Goal: Information Seeking & Learning: Learn about a topic

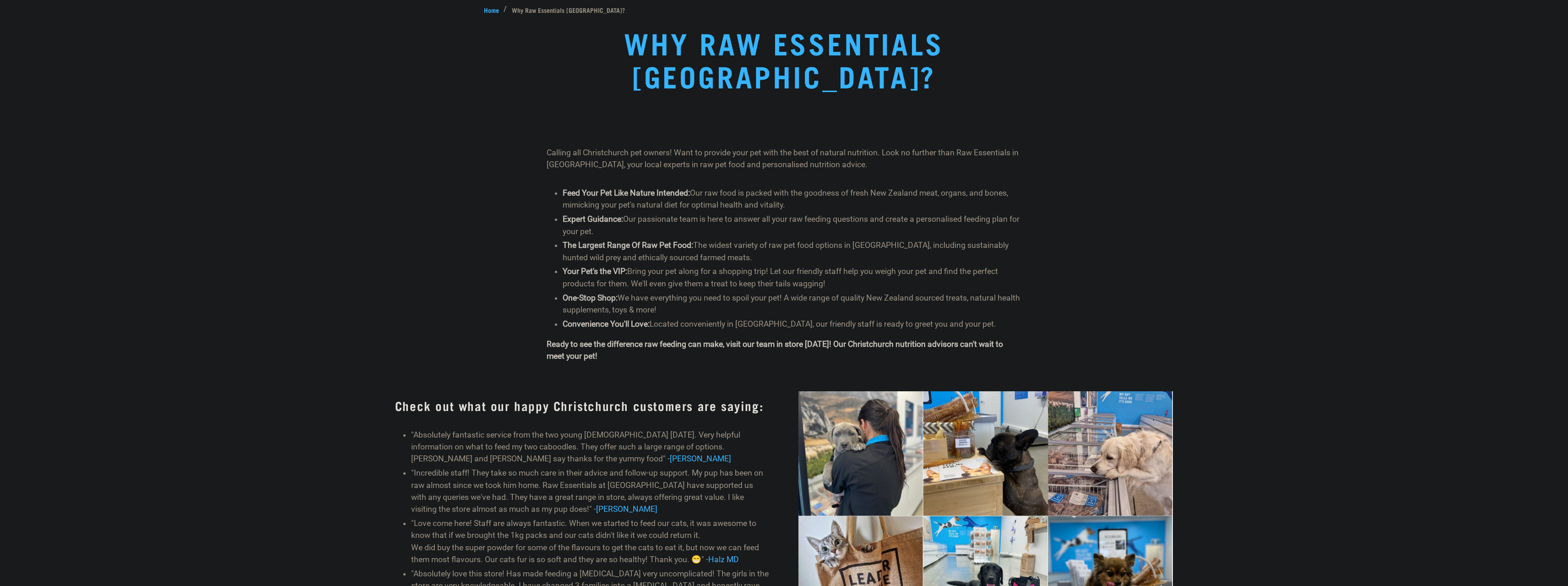
scroll to position [91, 0]
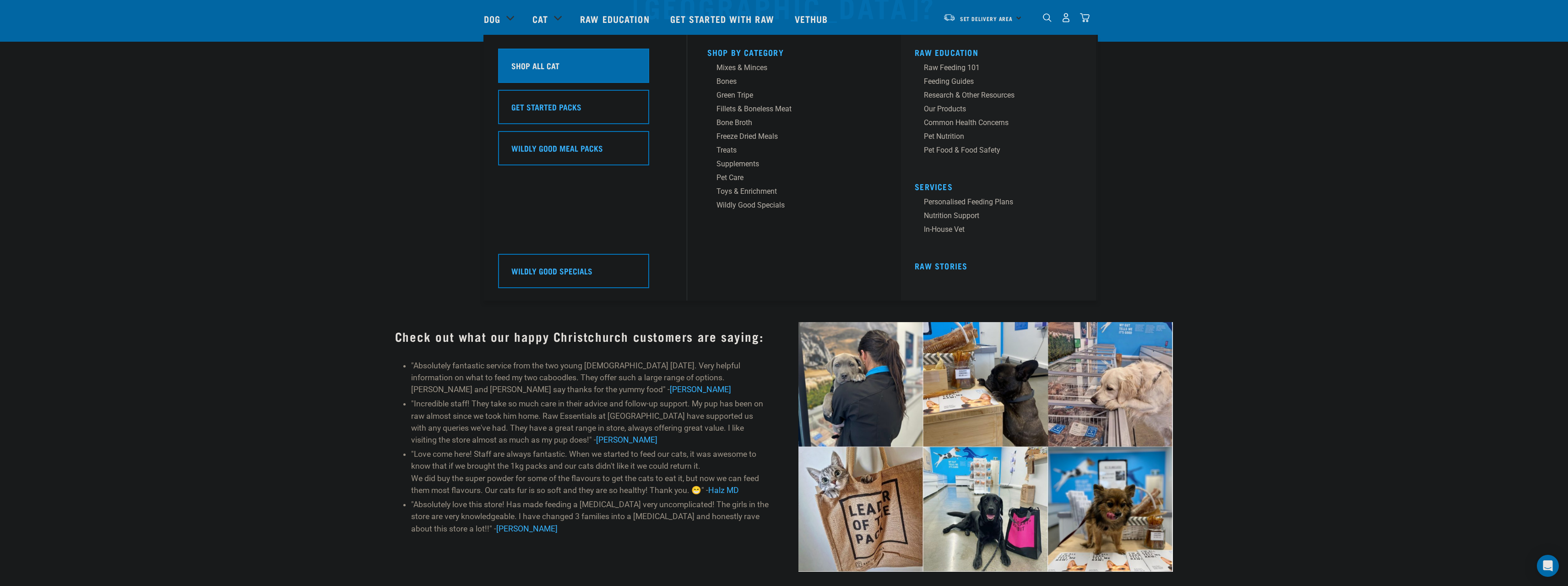
click at [539, 69] on h5 "Shop All Cat" at bounding box center [535, 66] width 48 height 12
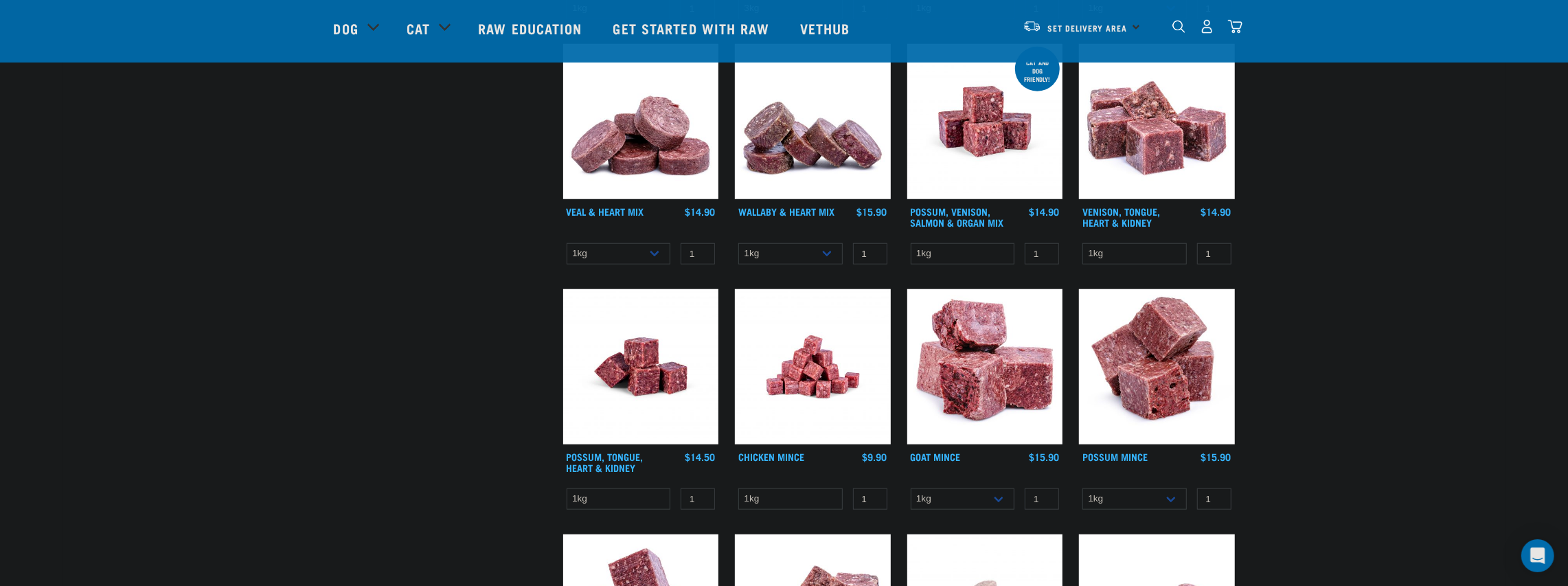
scroll to position [984, 0]
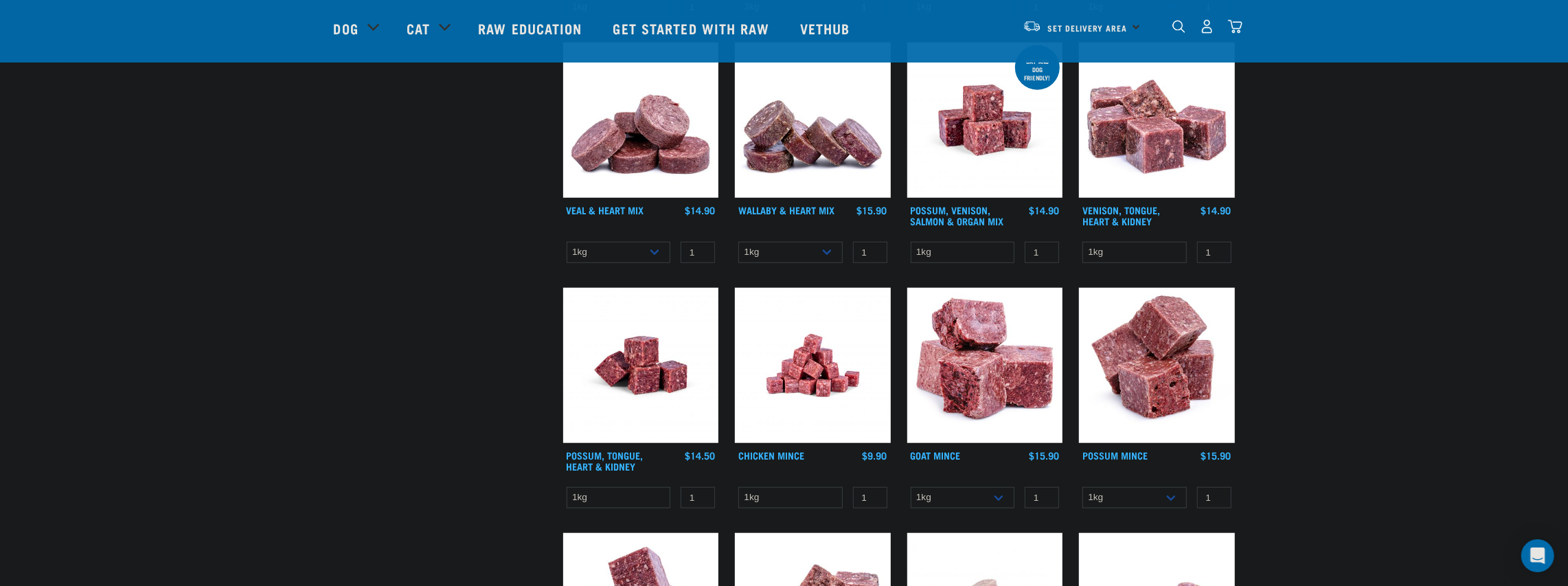
click at [399, 359] on div "× Filter products Pet Type Dog Cat Experience New Raw Feeder Experienced Raw Fe…" at bounding box center [440, 381] width 229 height 2634
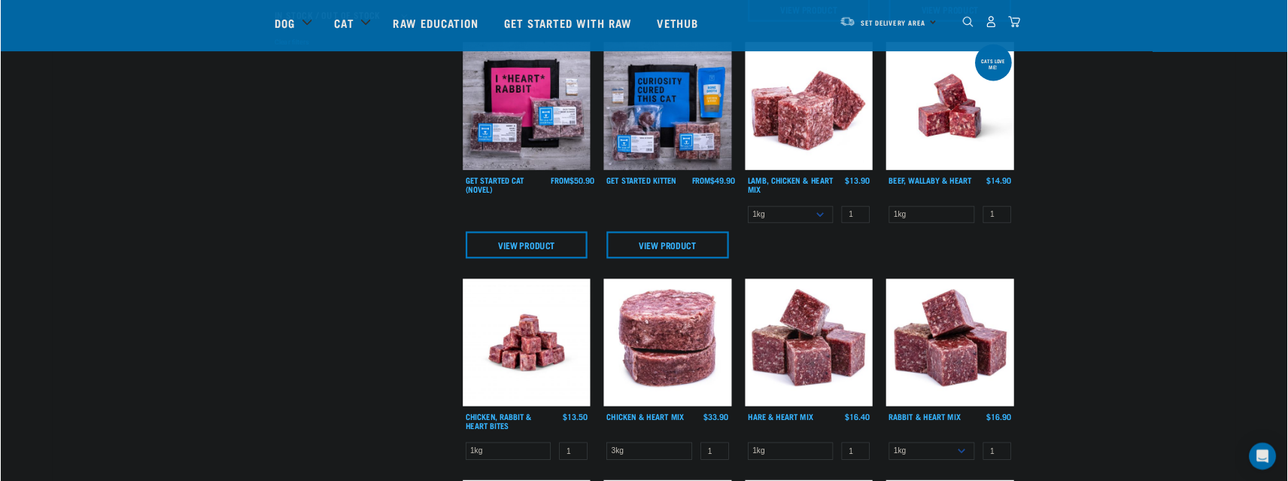
scroll to position [376, 0]
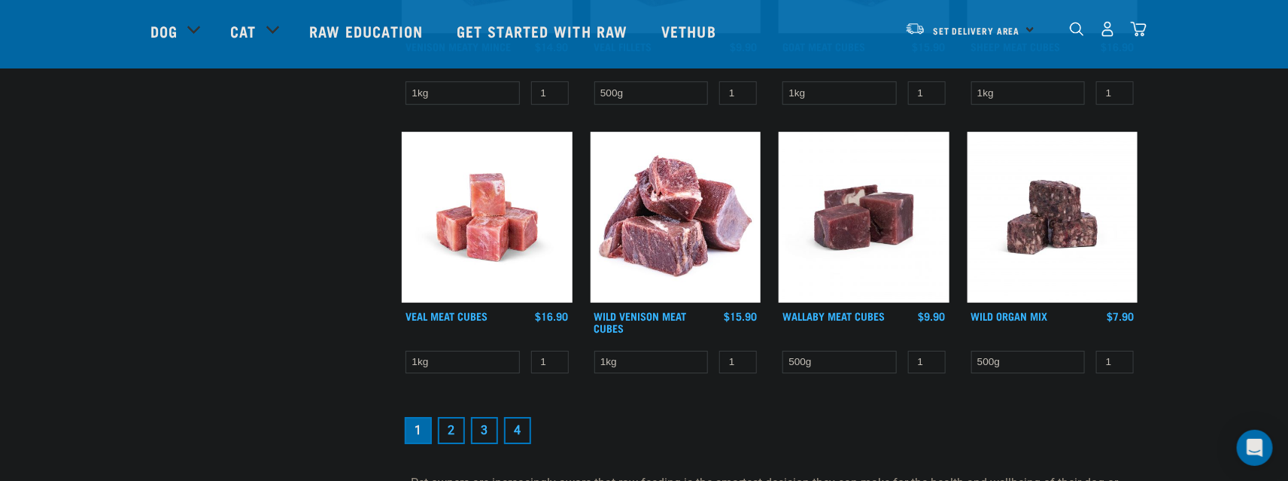
scroll to position [2181, 0]
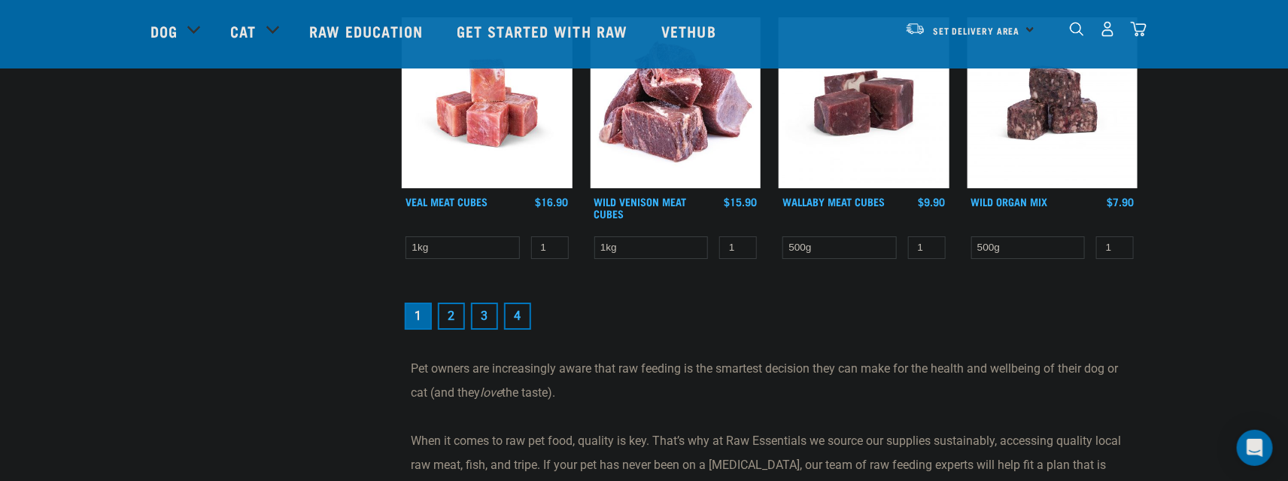
click at [461, 309] on link "2" at bounding box center [451, 315] width 27 height 27
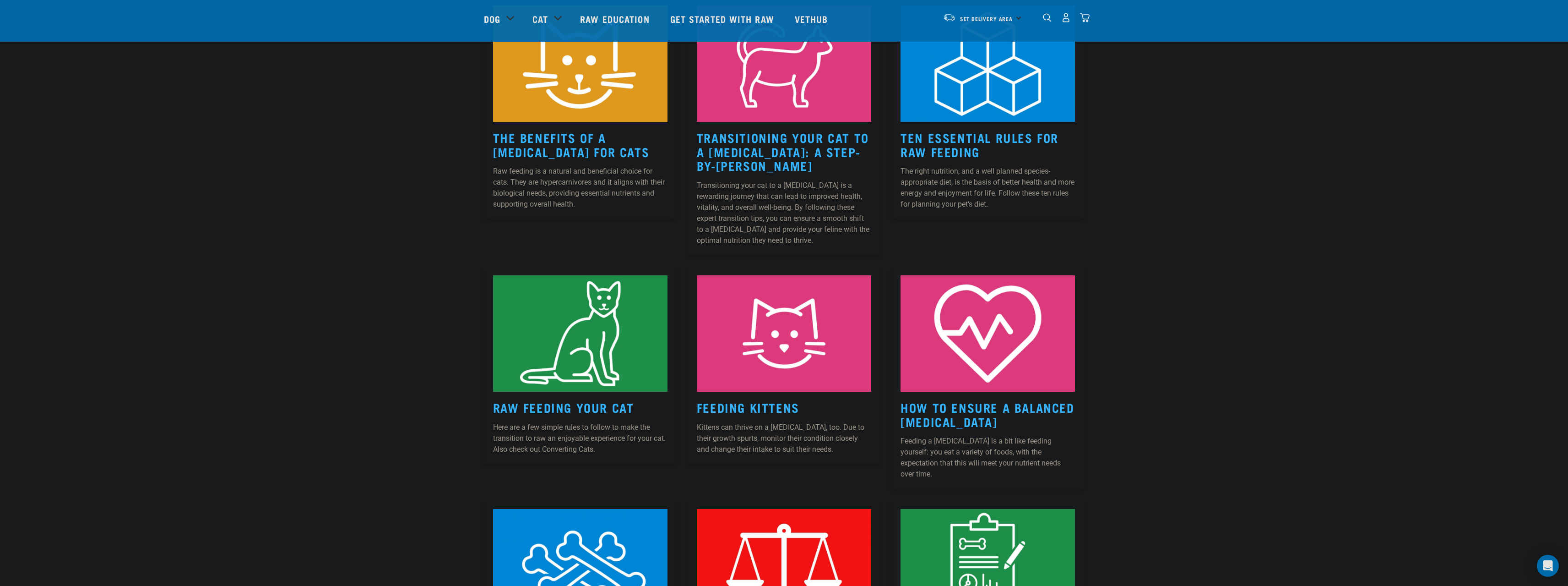
scroll to position [183, 0]
click at [589, 408] on link "Raw Feeding Your Cat" at bounding box center [564, 406] width 141 height 7
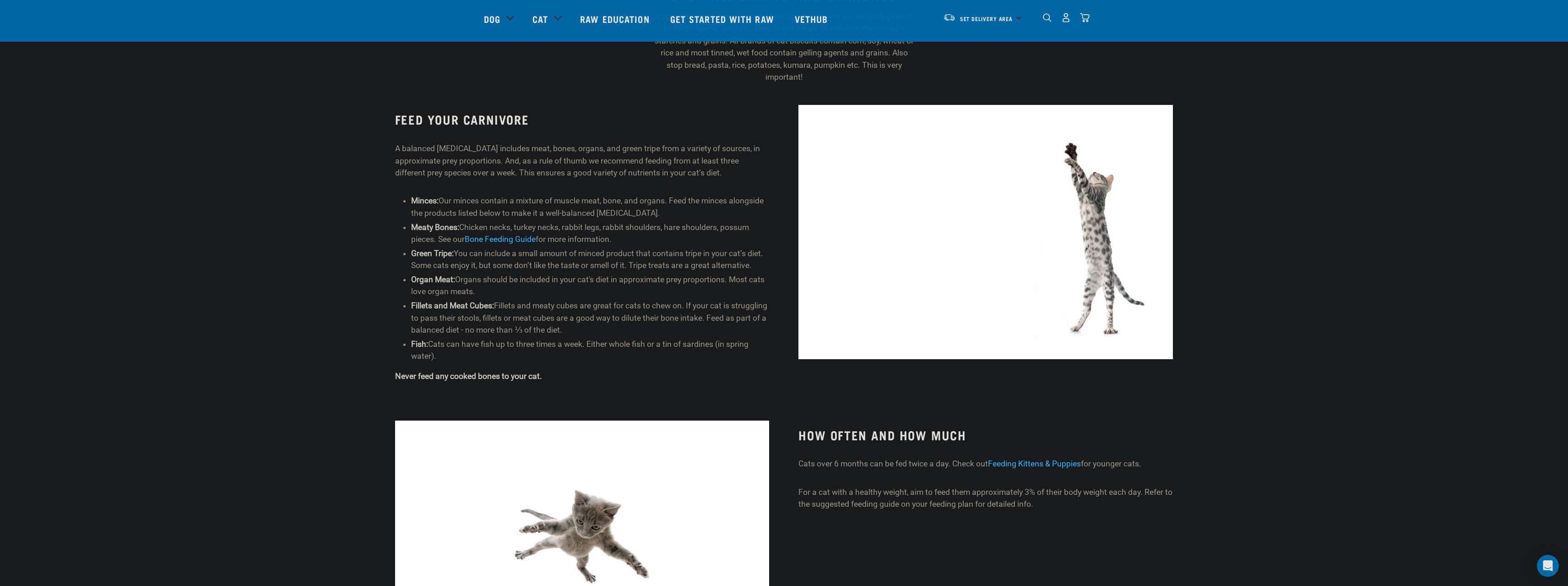
scroll to position [458, 0]
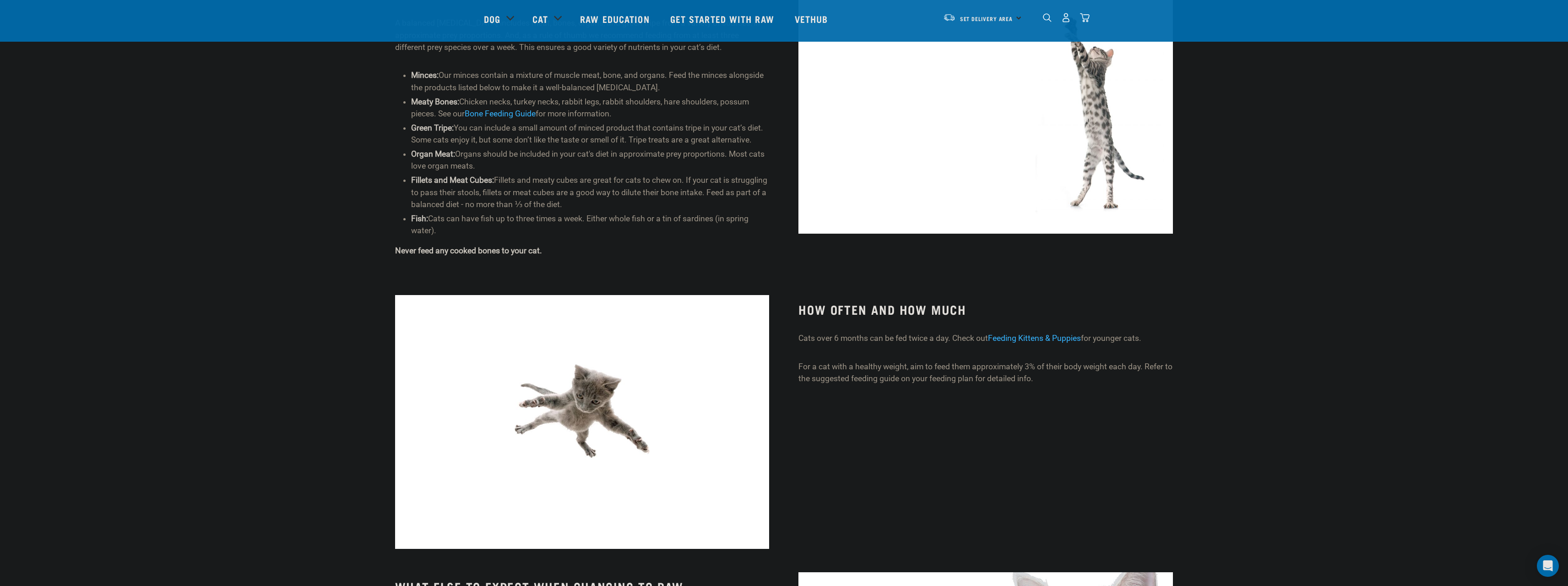
click at [873, 460] on div "HOW OFTEN AND HOW MUCH Cats over 6 months can be fed twice a day. Check out Fee…" at bounding box center [985, 423] width 404 height 267
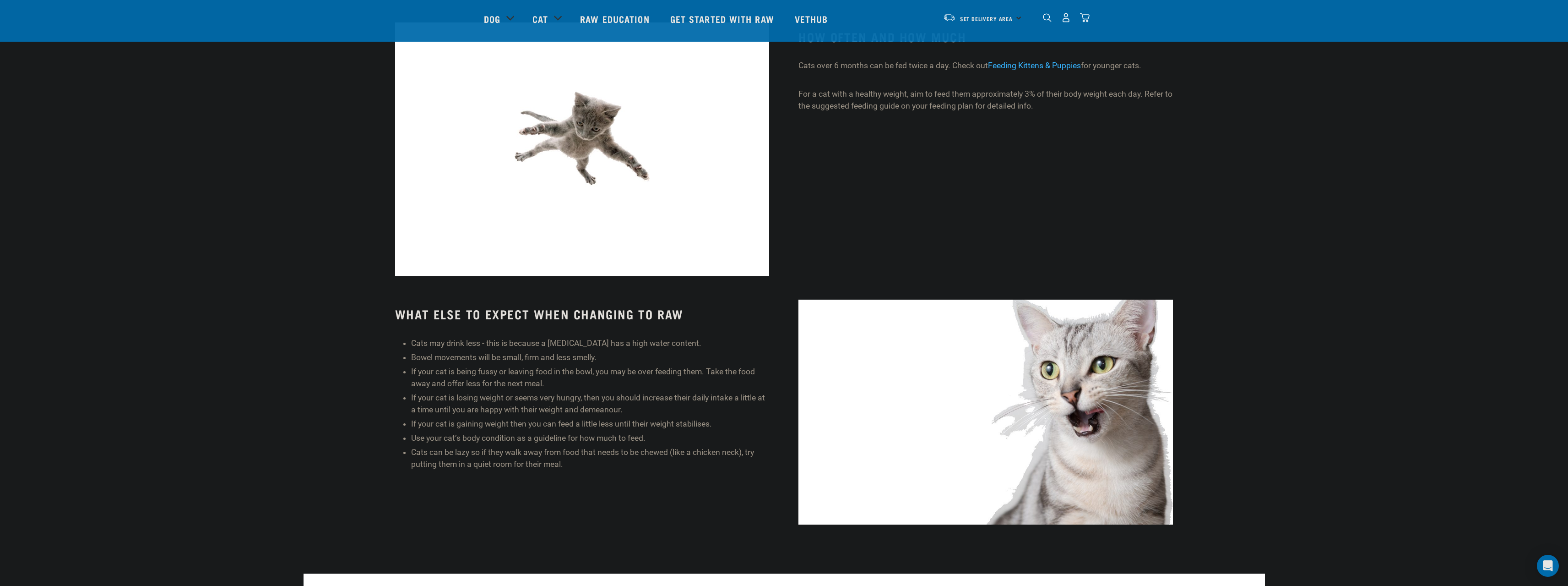
scroll to position [733, 0]
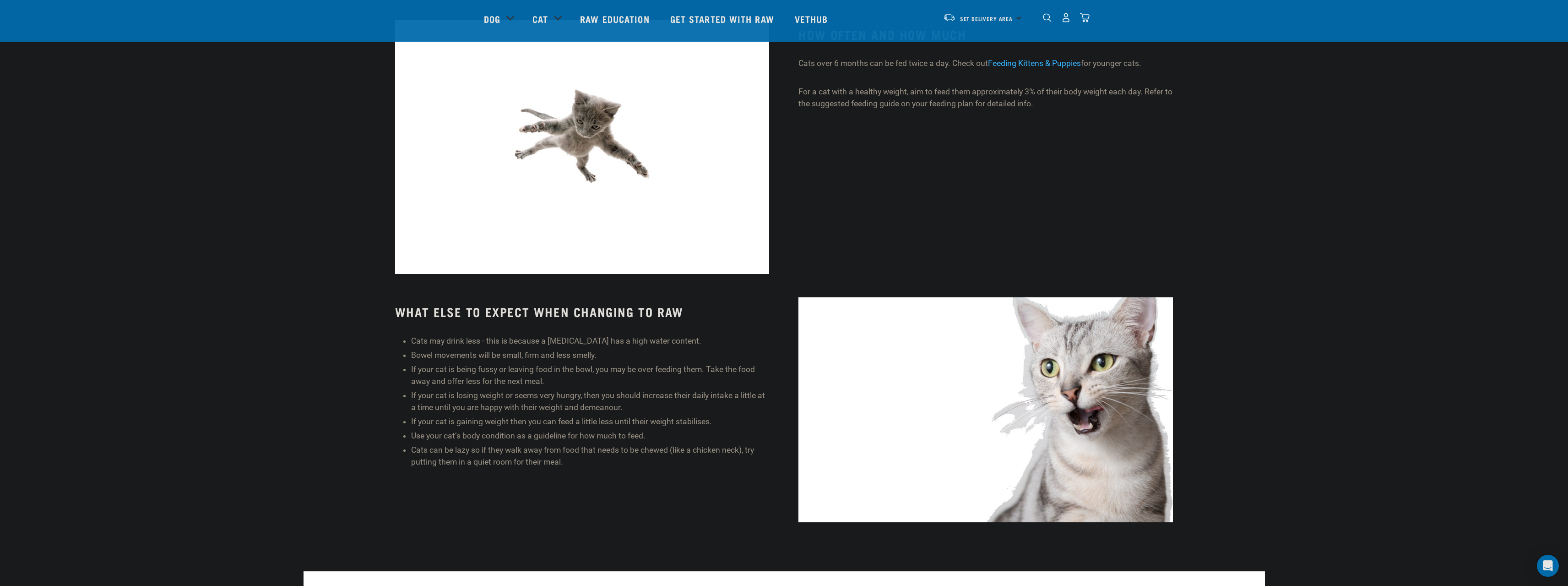
click at [187, 240] on body "Start your pet’s raw journey today – take our quick pet questionnaire. Delivery…" at bounding box center [784, 192] width 1568 height 1850
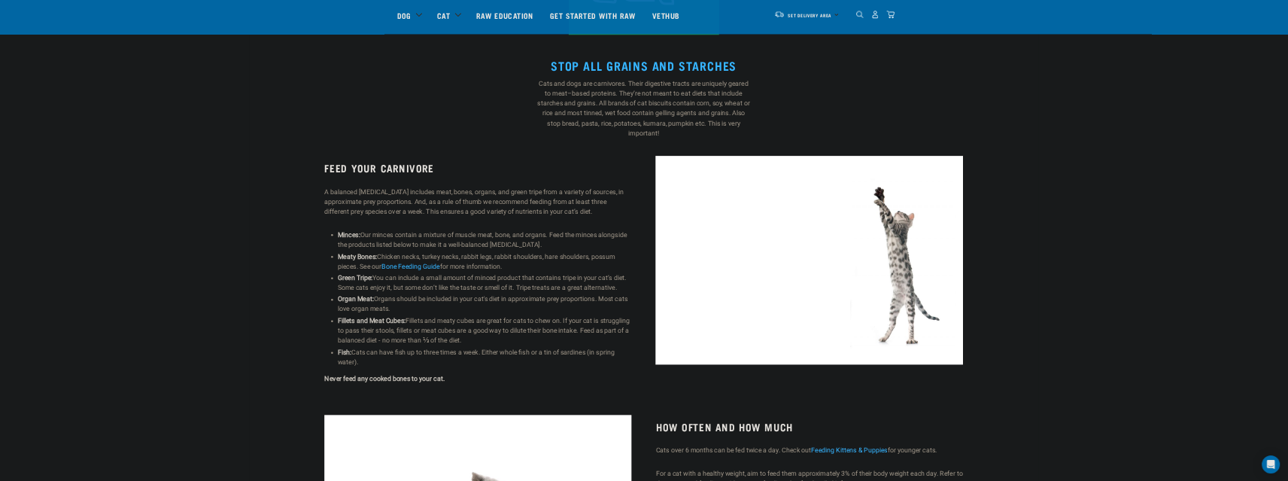
scroll to position [376, 0]
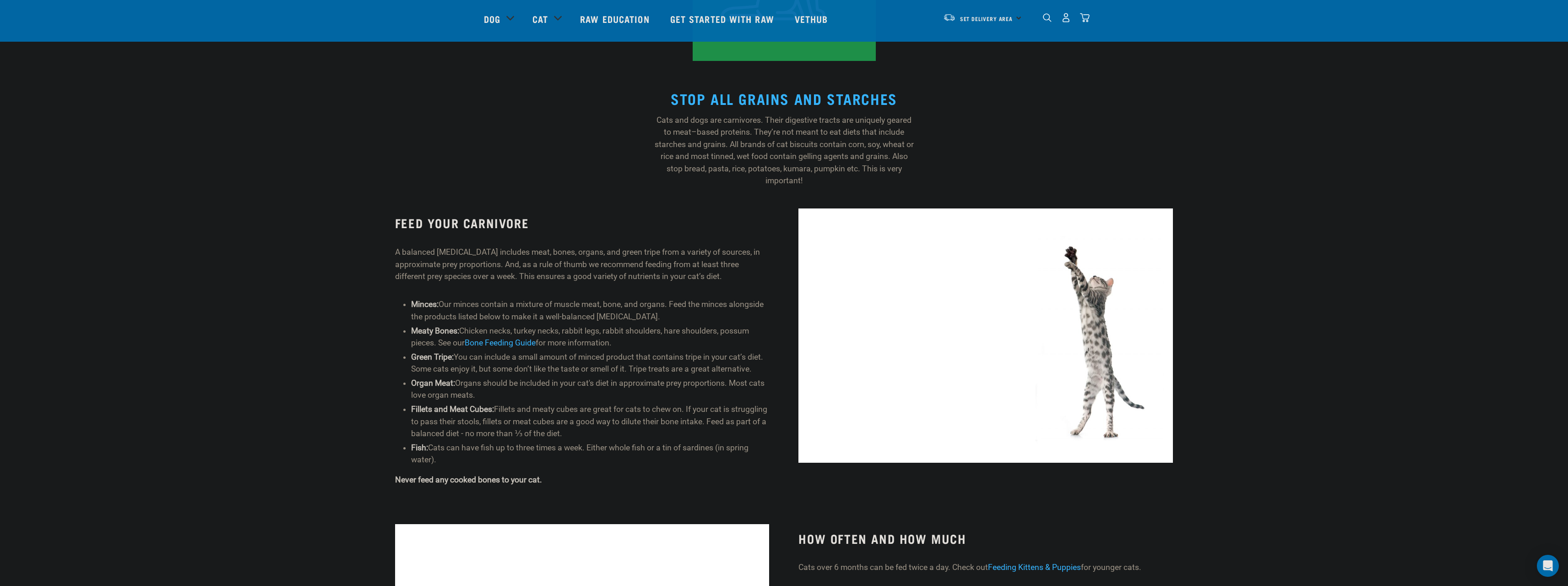
click at [356, 205] on div "FEED YOUR CARNIVORE A balanced raw diet includes meat, bones, organs, and green…" at bounding box center [784, 355] width 968 height 304
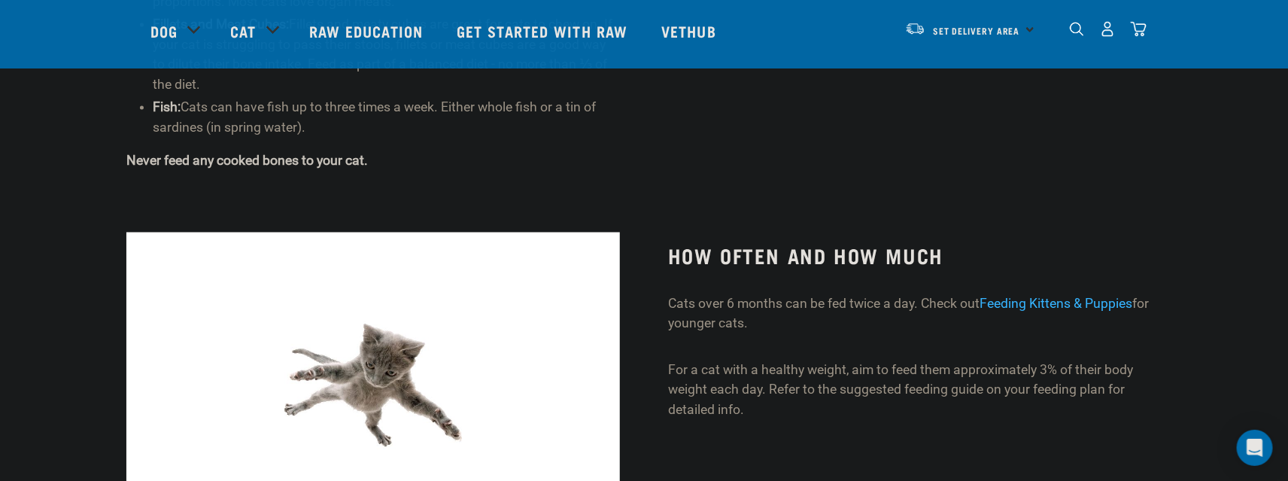
scroll to position [1203, 0]
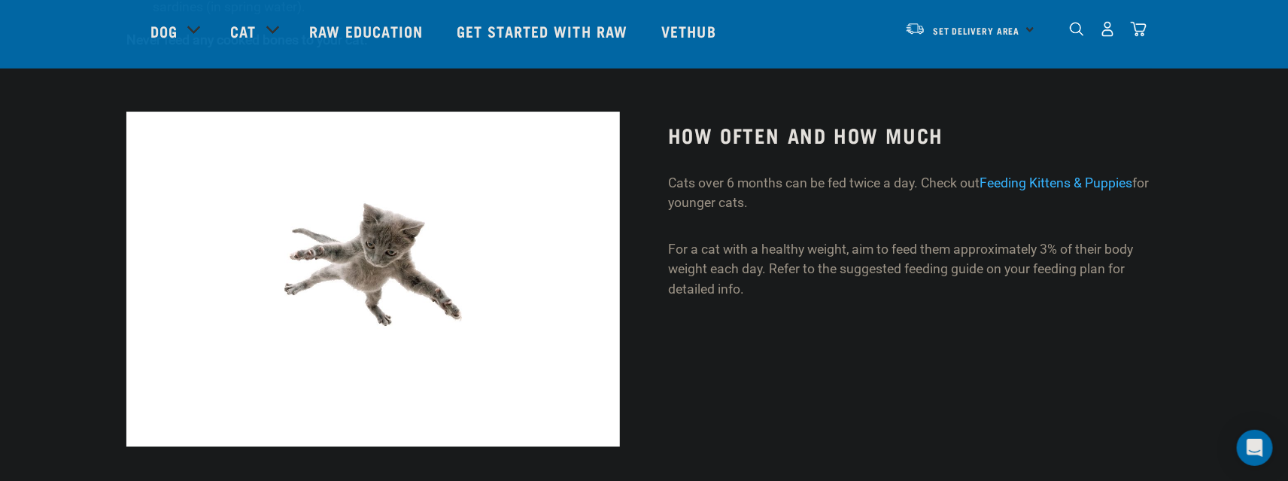
click at [819, 181] on p "Cats over 6 months can be fed twice a day. Check out Feeding Kittens & Puppies …" at bounding box center [914, 194] width 493 height 40
click at [819, 189] on p "Cats over 6 months can be fed twice a day. Check out Feeding Kittens & Puppies …" at bounding box center [914, 194] width 493 height 40
click at [818, 208] on p "Cats over 6 months can be fed twice a day. Check out Feeding Kittens & Puppies …" at bounding box center [914, 194] width 493 height 40
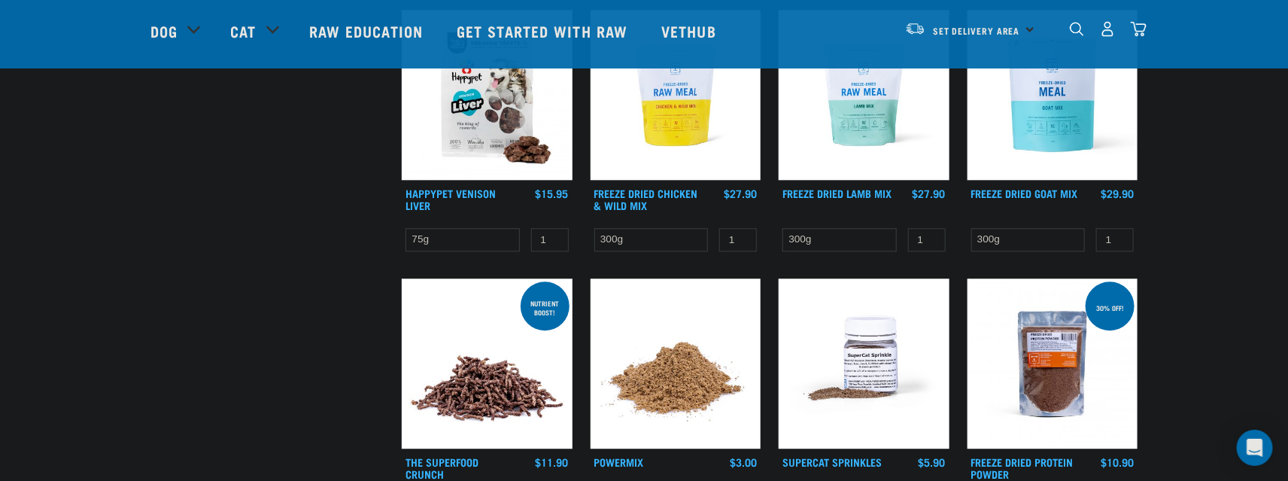
scroll to position [1617, 0]
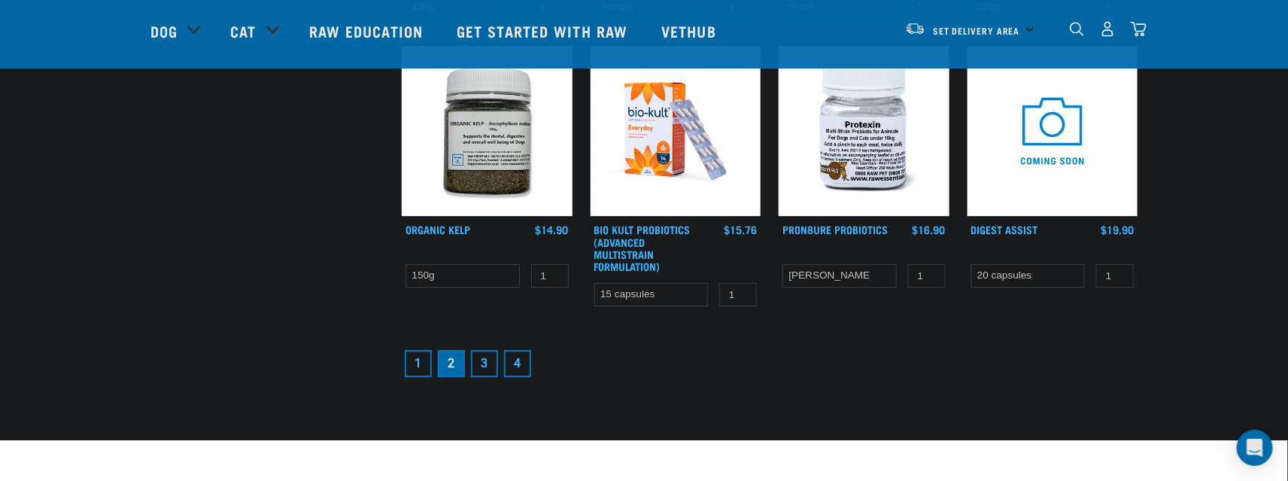
scroll to position [2068, 0]
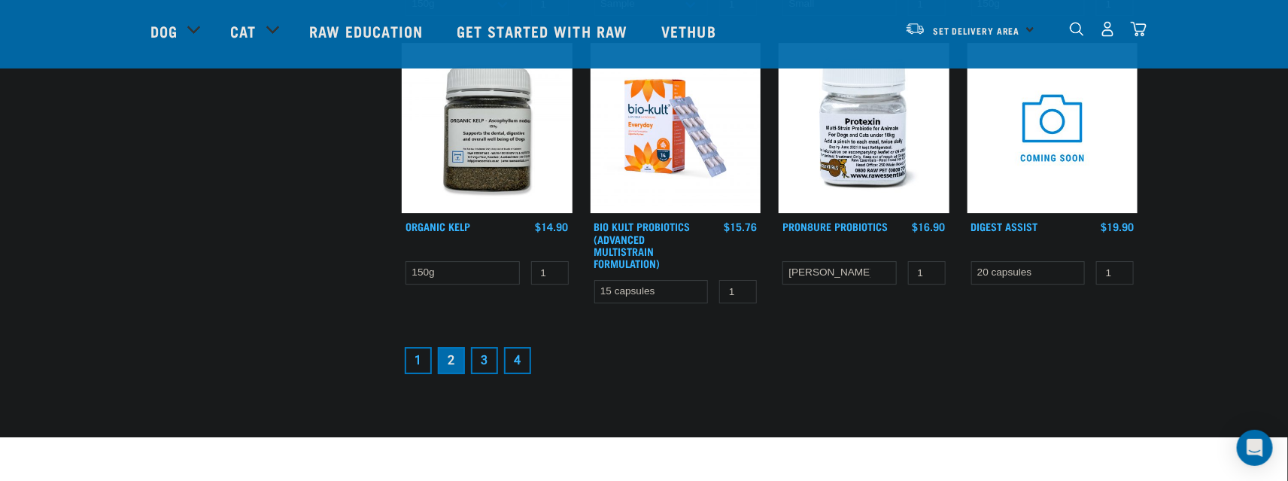
click at [477, 353] on link "3" at bounding box center [484, 360] width 27 height 27
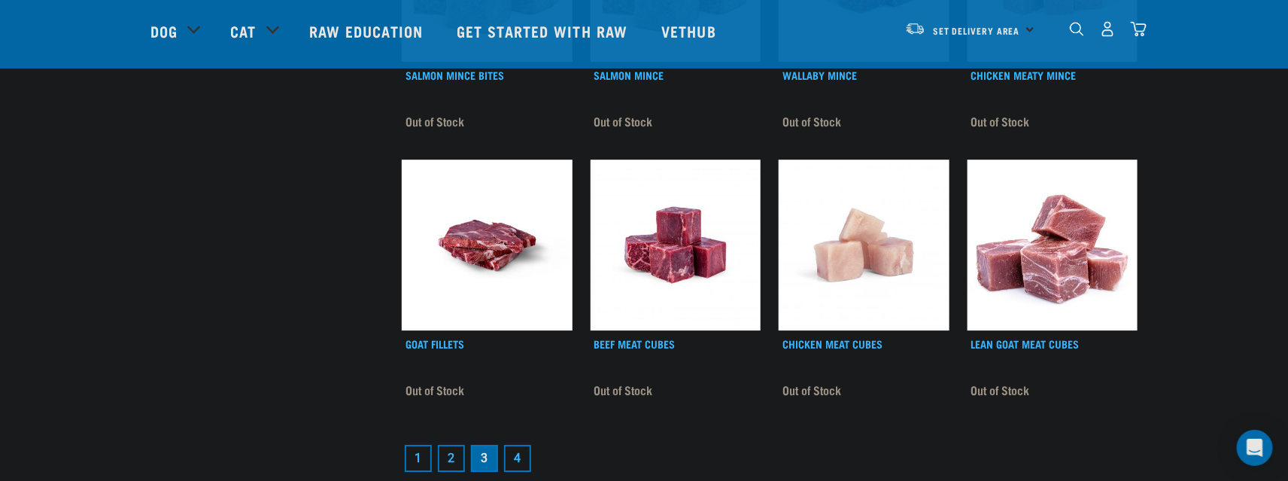
scroll to position [1993, 0]
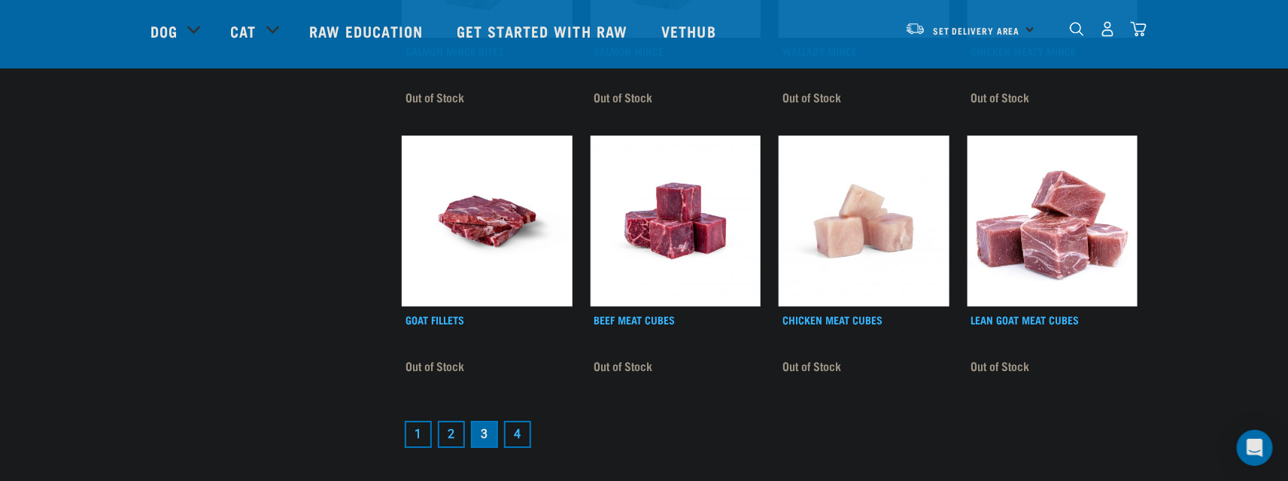
click at [451, 420] on link "2" at bounding box center [451, 433] width 27 height 27
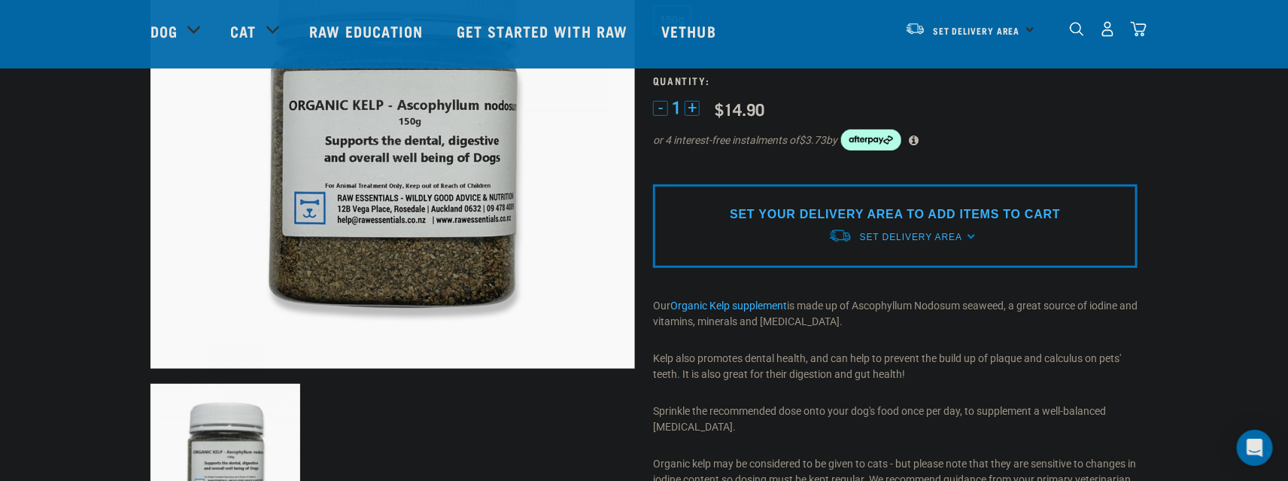
scroll to position [38, 0]
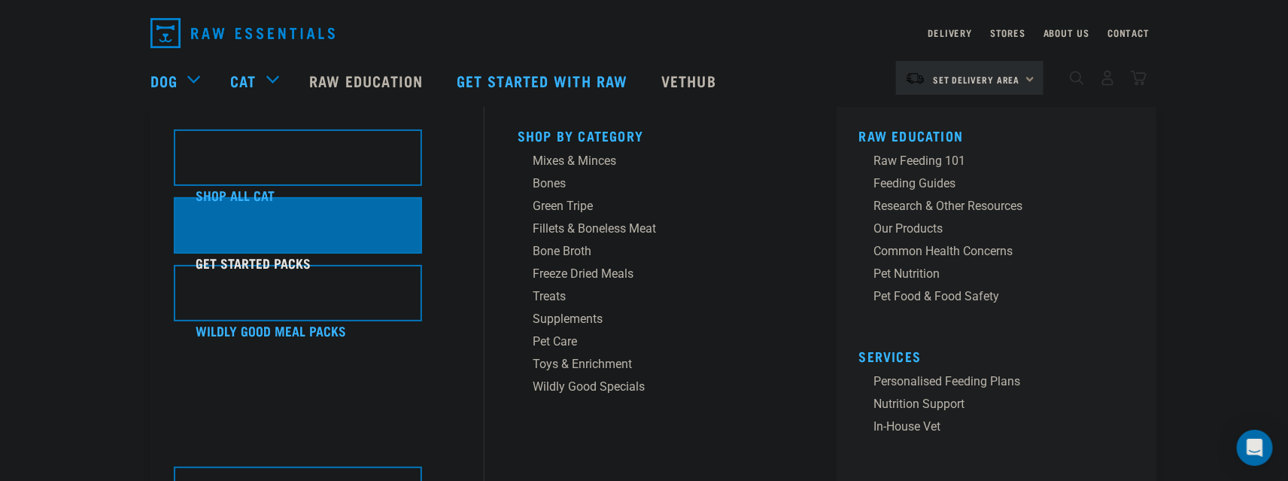
click at [266, 243] on div "Get Started Packs" at bounding box center [298, 225] width 248 height 56
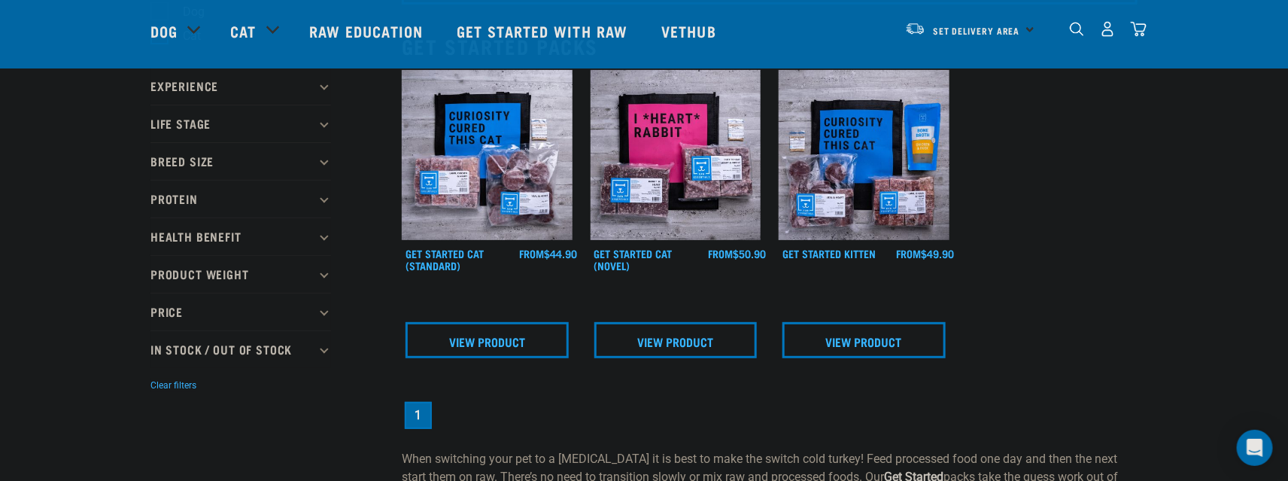
scroll to position [150, 0]
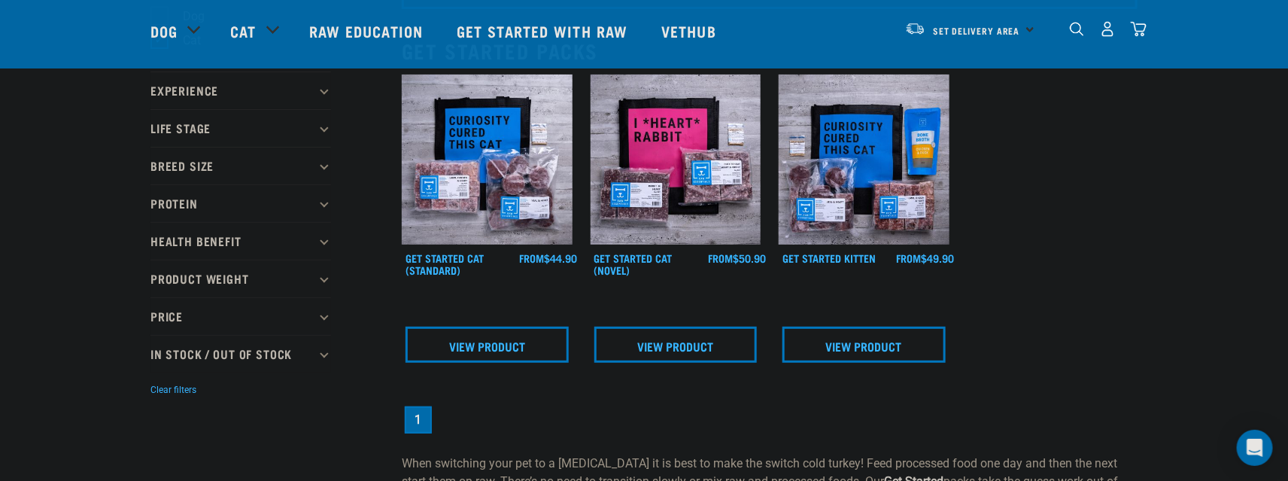
click at [463, 264] on h4 "Get Started Cat (Standard)" at bounding box center [462, 267] width 114 height 30
click at [435, 265] on link "Get Started Cat (Standard)" at bounding box center [444, 263] width 78 height 17
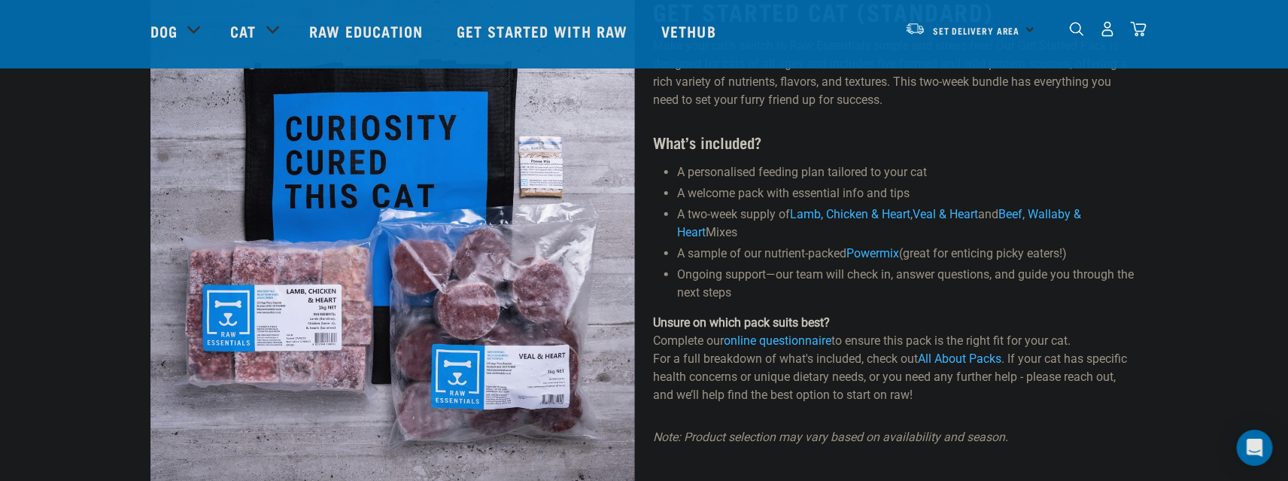
scroll to position [113, 0]
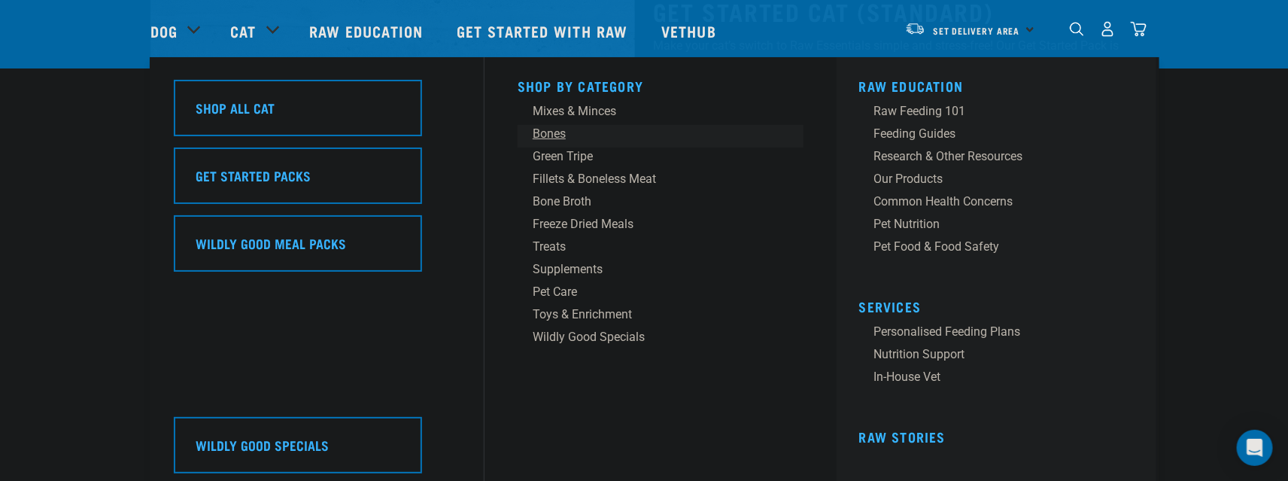
click at [556, 135] on div "Bones" at bounding box center [649, 134] width 235 height 18
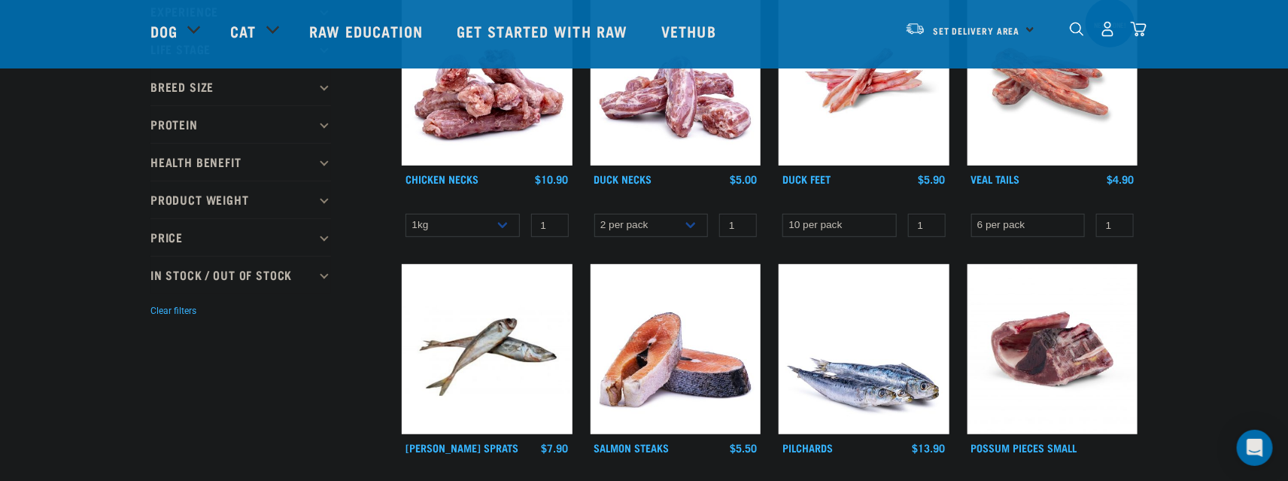
scroll to position [376, 0]
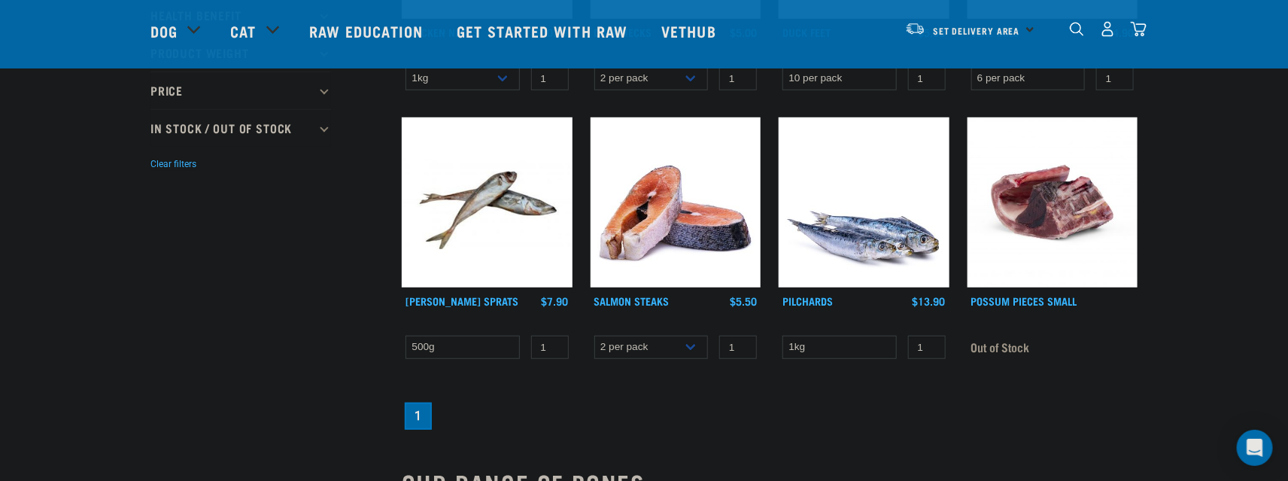
click at [201, 290] on div "× Filter products Pet Type Dog Cat Experience New Raw Feeder Experienced Raw Fe…" at bounding box center [266, 235] width 251 height 1118
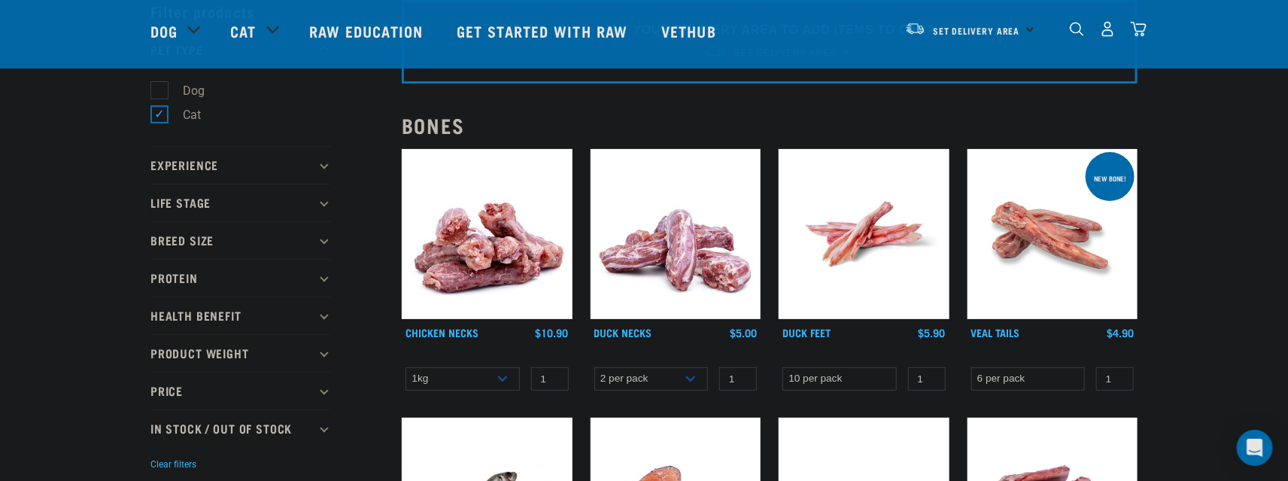
scroll to position [75, 0]
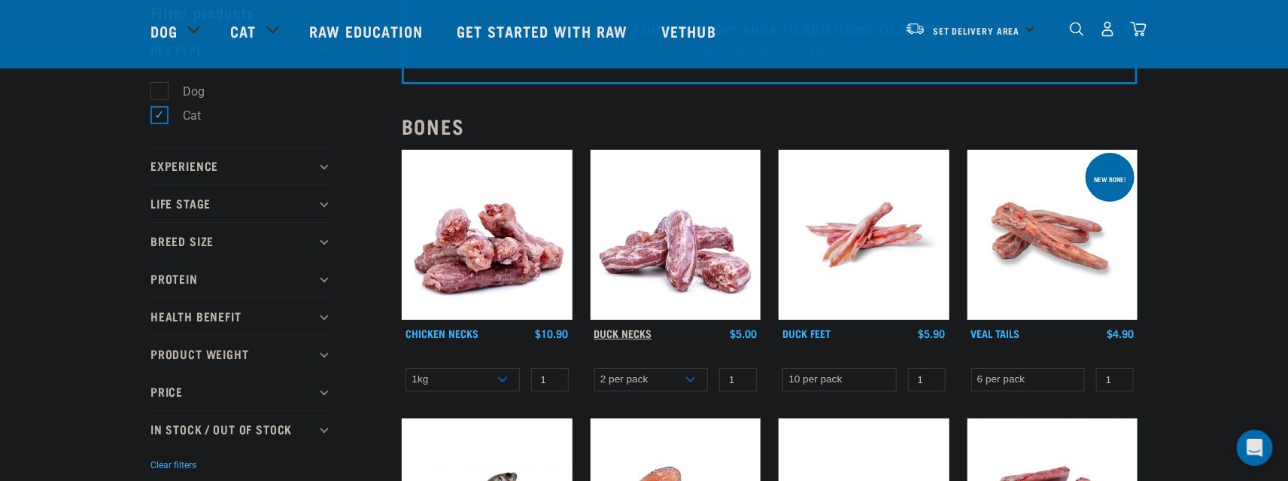
click at [632, 330] on link "Duck Necks" at bounding box center [623, 332] width 58 height 5
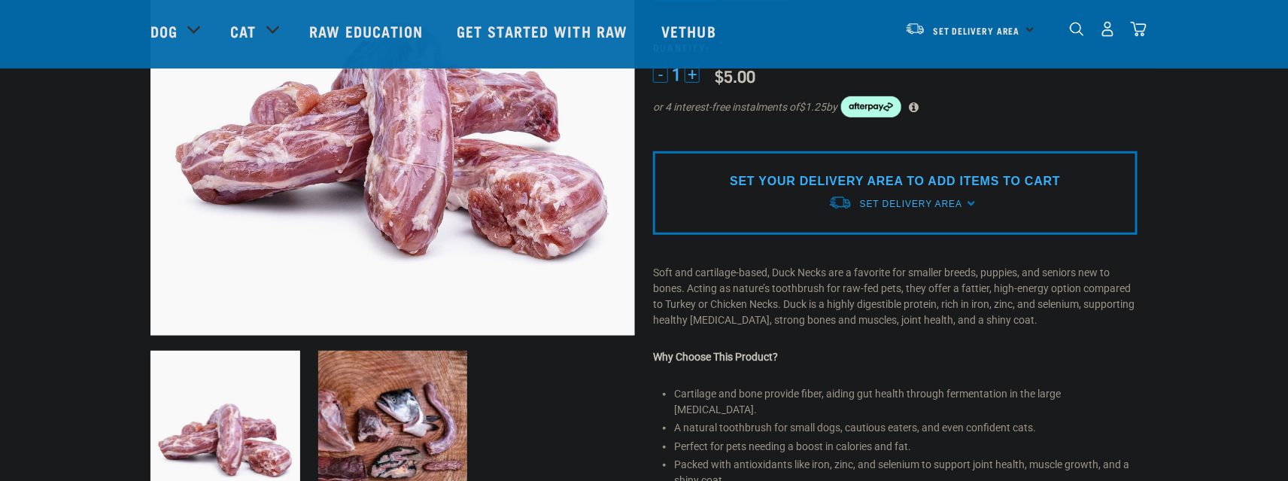
scroll to position [263, 0]
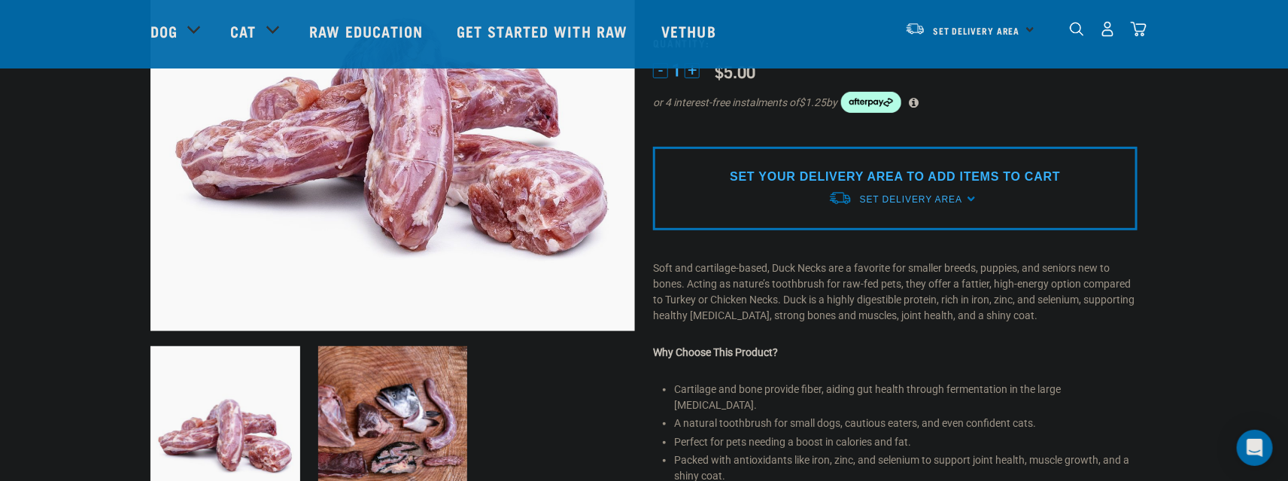
click at [426, 363] on img at bounding box center [393, 421] width 150 height 150
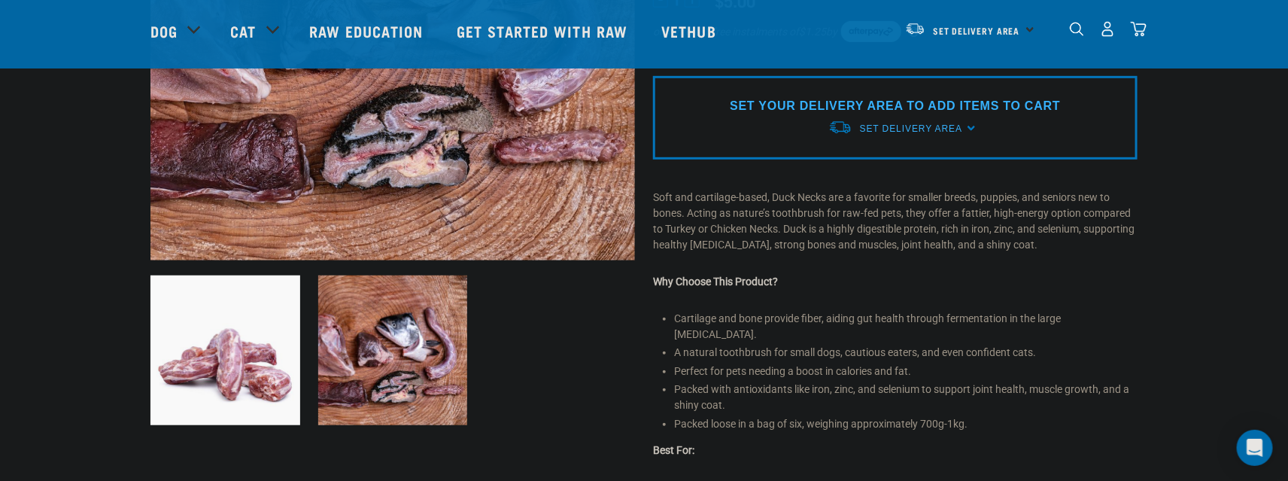
scroll to position [338, 0]
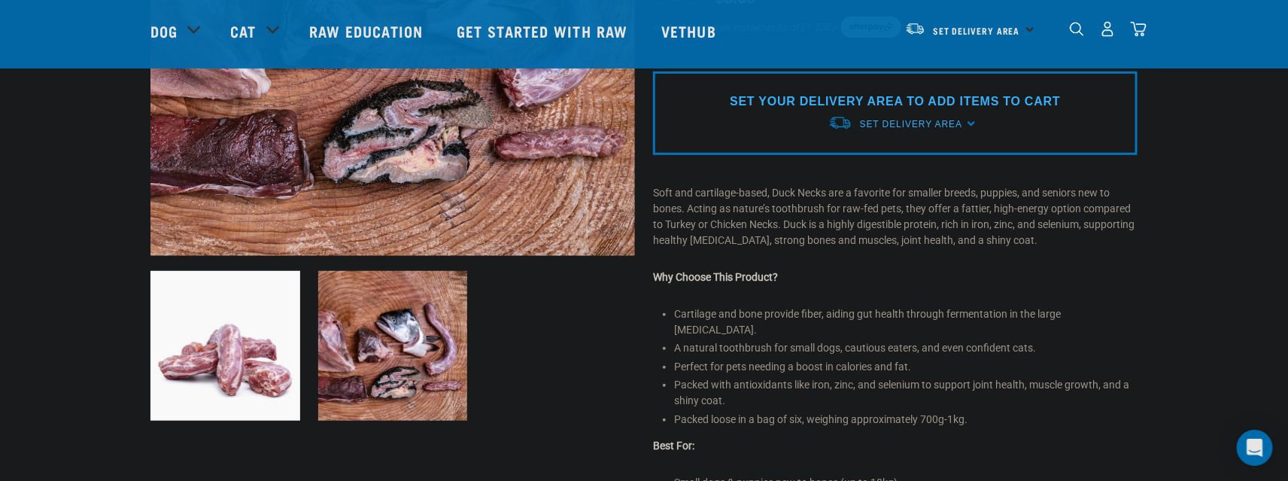
click at [248, 372] on img at bounding box center [225, 346] width 150 height 150
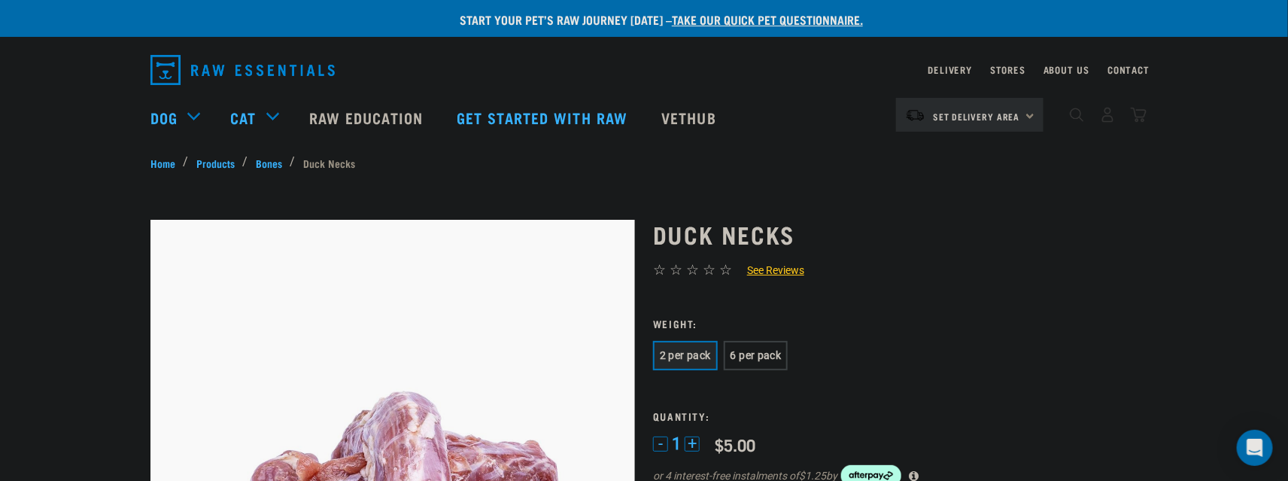
scroll to position [0, 0]
